Goal: Transaction & Acquisition: Book appointment/travel/reservation

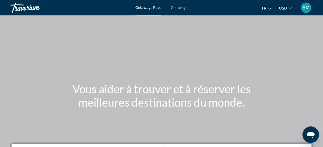
click at [174, 7] on span "Getaways" at bounding box center [179, 8] width 17 height 4
click at [285, 8] on span "USD" at bounding box center [283, 8] width 8 height 4
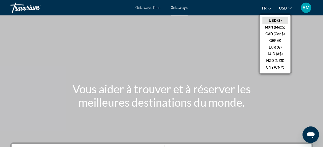
drag, startPoint x: 285, startPoint y: 8, endPoint x: 278, endPoint y: 47, distance: 39.1
click at [279, 12] on button "USD USD ($) MXN (Mex$) CAD (Can$) GBP (£) EUR (€) AUD (A$) NZD (NZ$) CNY (CN¥)" at bounding box center [285, 7] width 13 height 7
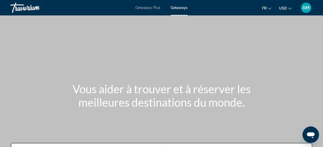
click at [281, 11] on button "USD USD ($) MXN (Mex$) CAD (Can$) GBP (£) EUR (€) AUD (A$) NZD (NZ$) CNY (CN¥)" at bounding box center [285, 7] width 13 height 7
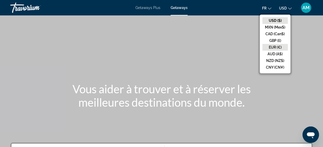
click at [273, 46] on button "EUR (€)" at bounding box center [274, 47] width 25 height 7
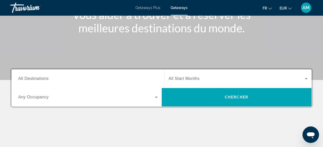
scroll to position [80, 0]
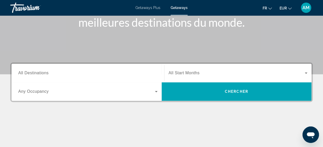
click at [45, 72] on span "All Destinations" at bounding box center [33, 73] width 30 height 4
click at [45, 72] on input "Destination All Destinations" at bounding box center [87, 73] width 139 height 6
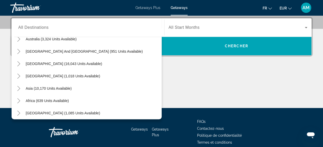
scroll to position [83, 0]
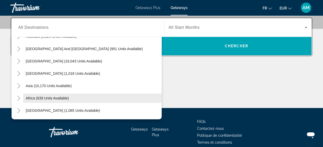
click at [99, 93] on span "Search widget" at bounding box center [92, 98] width 138 height 12
type input "**********"
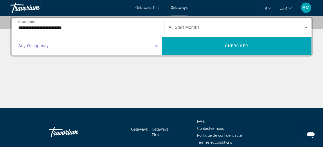
click at [112, 45] on span "Search widget" at bounding box center [86, 46] width 137 height 6
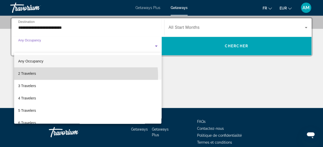
click at [75, 76] on mat-option "2 Travelers" at bounding box center [87, 73] width 147 height 12
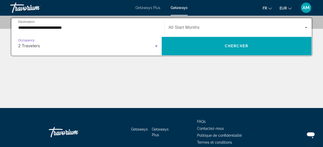
click at [193, 27] on span "All Start Months" at bounding box center [183, 27] width 31 height 4
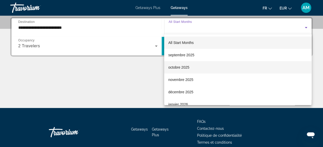
click at [191, 64] on mat-option "octobre 2025" at bounding box center [237, 67] width 147 height 12
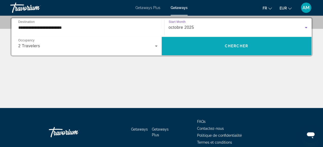
click at [200, 37] on span "Search widget" at bounding box center [236, 46] width 150 height 18
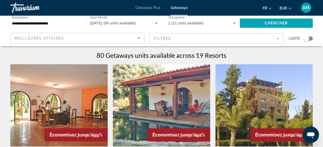
click at [308, 38] on div "Search widget" at bounding box center [306, 38] width 5 height 5
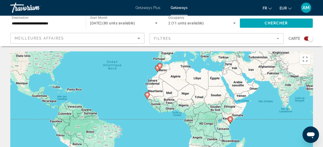
drag, startPoint x: 262, startPoint y: 105, endPoint x: 227, endPoint y: 49, distance: 65.9
click at [159, 68] on icon "Main content" at bounding box center [159, 66] width 5 height 7
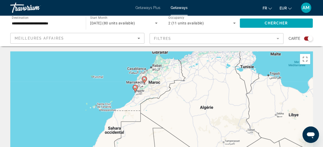
drag, startPoint x: 136, startPoint y: 117, endPoint x: 118, endPoint y: 70, distance: 49.6
click at [118, 70] on div "Pour activer le glissement avec le clavier, appuyez sur Alt+Entrée. Une fois ce…" at bounding box center [161, 128] width 302 height 154
click at [135, 89] on icon "Main content" at bounding box center [134, 88] width 5 height 7
type input "**********"
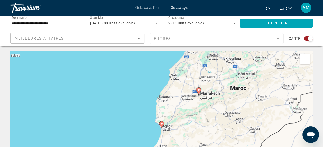
click at [161, 125] on icon "Main content" at bounding box center [161, 124] width 5 height 7
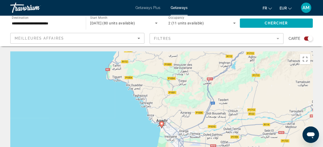
click at [162, 124] on image "Main content" at bounding box center [161, 123] width 3 height 3
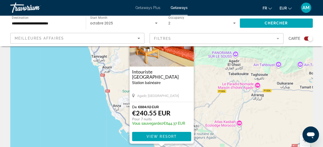
scroll to position [41, 0]
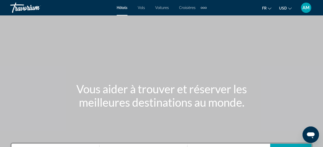
click at [280, 8] on span "USD" at bounding box center [283, 8] width 8 height 4
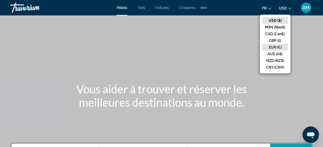
click at [280, 46] on button "EUR (€)" at bounding box center [274, 47] width 25 height 7
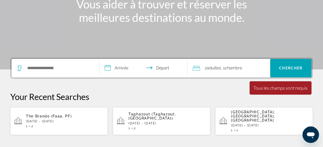
scroll to position [162, 0]
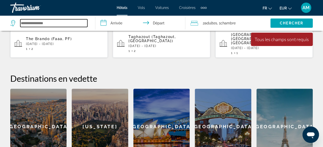
click at [43, 26] on input "Search widget" at bounding box center [53, 23] width 67 height 8
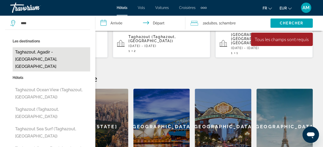
click at [43, 60] on button "Taghazout, Agadir - [GEOGRAPHIC_DATA], [GEOGRAPHIC_DATA]" at bounding box center [51, 59] width 77 height 24
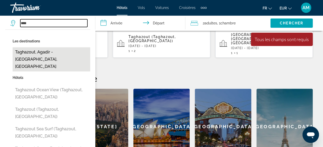
type input "**********"
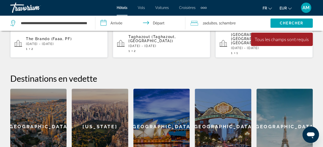
click at [117, 24] on input "**********" at bounding box center [141, 23] width 92 height 17
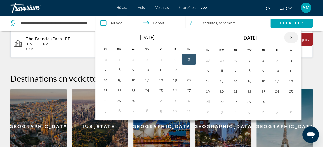
click at [290, 36] on th "Next month" at bounding box center [291, 37] width 14 height 11
click at [171, 61] on button "3" at bounding box center [175, 60] width 8 height 7
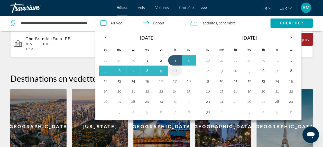
click at [171, 67] on button "10" at bounding box center [175, 70] width 8 height 7
type input "**********"
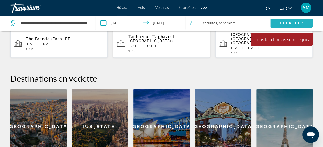
click at [297, 21] on span "Chercher" at bounding box center [290, 23] width 23 height 4
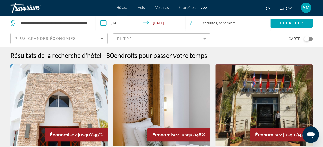
click at [203, 39] on mat-form-field "Filtre" at bounding box center [161, 38] width 97 height 11
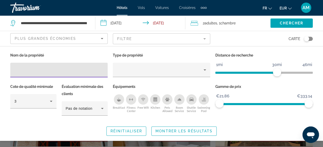
click at [203, 101] on div "Swimming Pool" at bounding box center [203, 99] width 10 height 10
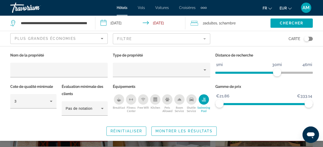
click at [132, 101] on div "Fitness Center" at bounding box center [131, 99] width 10 height 10
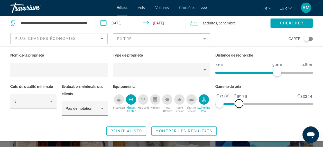
drag, startPoint x: 307, startPoint y: 104, endPoint x: 239, endPoint y: 109, distance: 68.4
click at [239, 109] on div "Gamme de prix €21.86 €333.14 €21.86 €90.29 €21.86 - €90.29" at bounding box center [263, 102] width 102 height 38
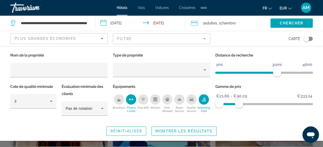
click at [191, 129] on span "Montrer les résultats" at bounding box center [183, 131] width 57 height 4
